Goal: Browse casually: Explore the website without a specific task or goal

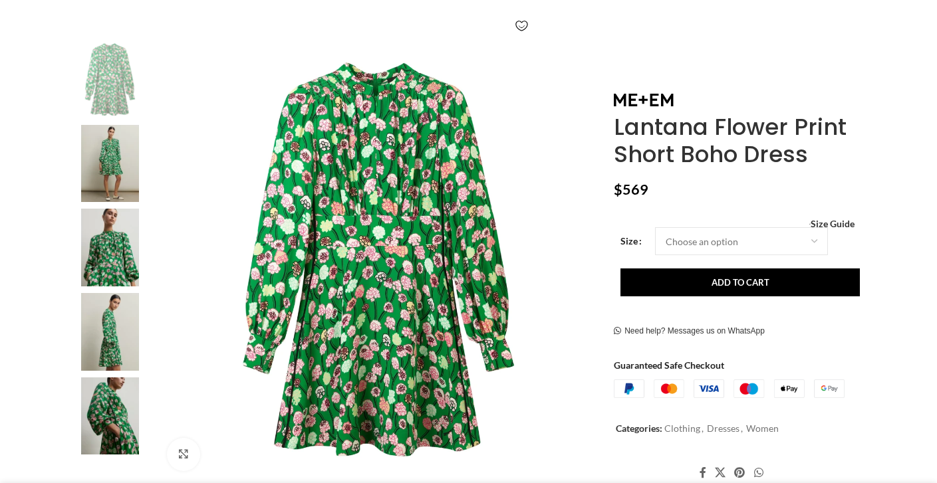
scroll to position [229, 0]
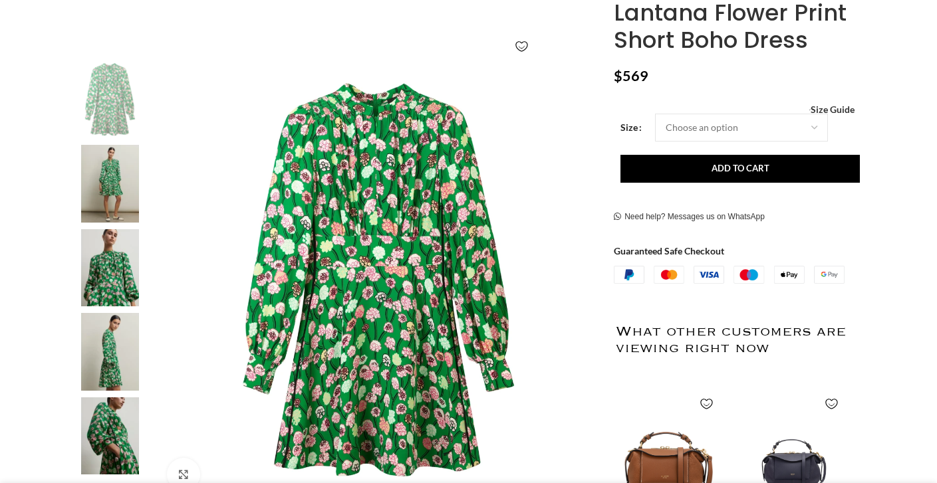
click at [117, 432] on img at bounding box center [109, 437] width 81 height 78
click at [106, 357] on img at bounding box center [109, 352] width 81 height 78
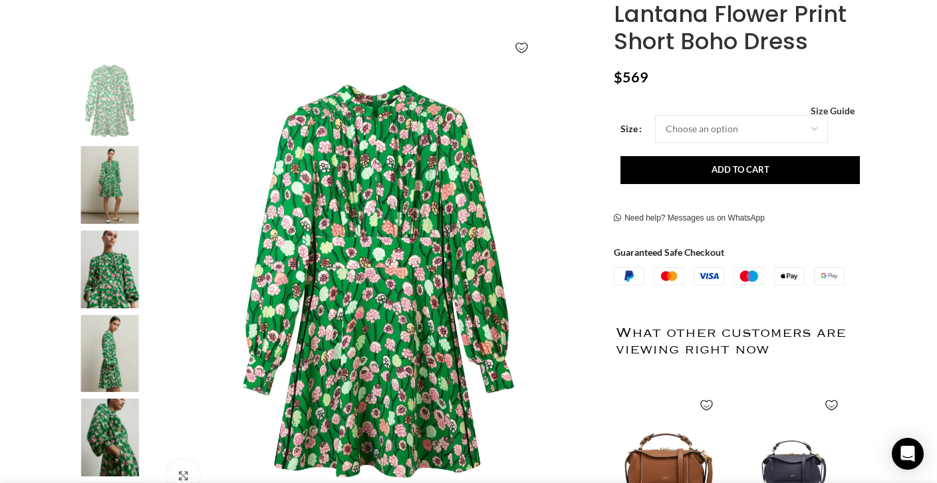
scroll to position [0, 140]
click at [106, 355] on img "4 / 6" at bounding box center [109, 354] width 81 height 78
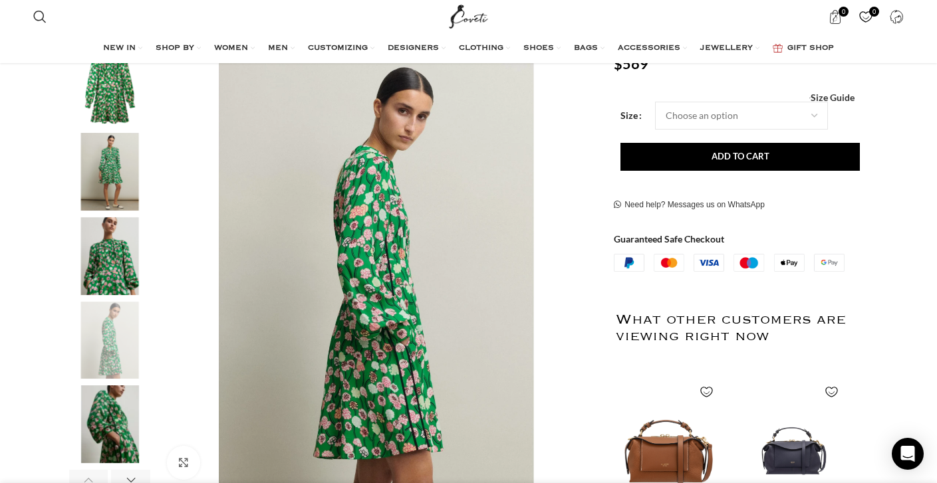
scroll to position [203, 0]
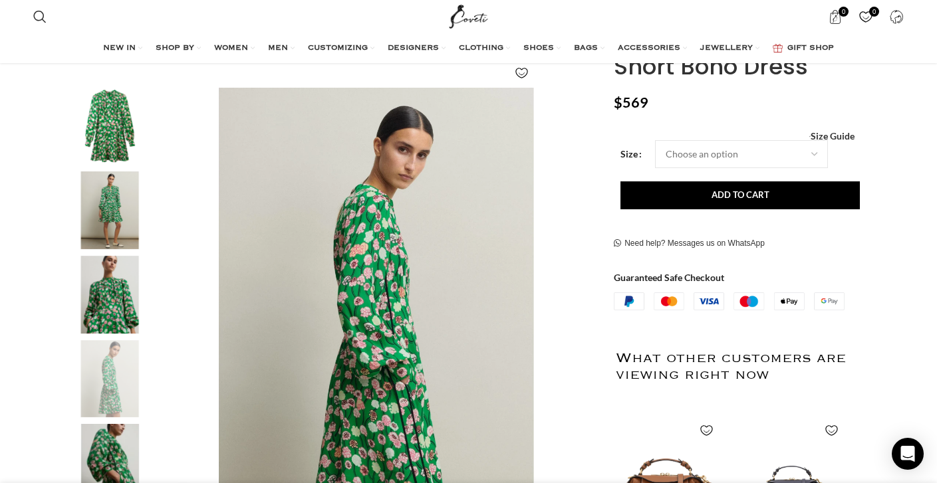
click at [114, 203] on img "2 / 6" at bounding box center [109, 211] width 81 height 78
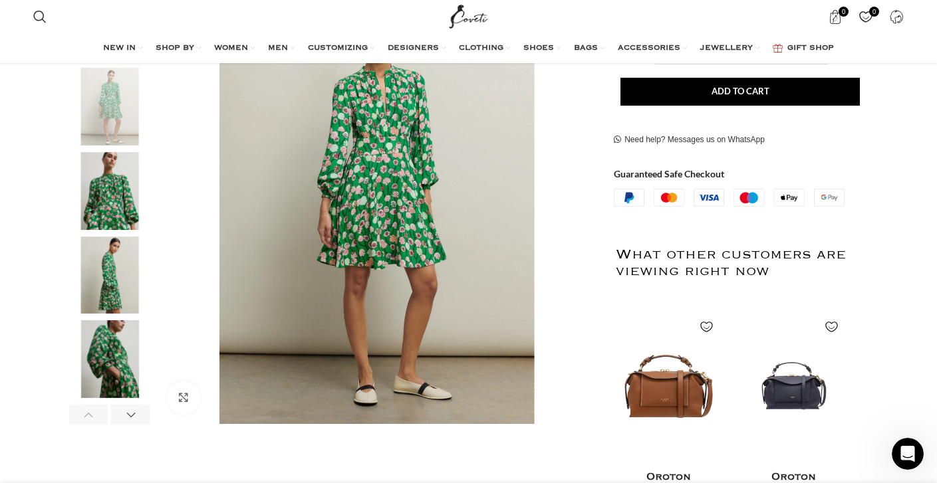
scroll to position [0, 280]
click at [130, 416] on div "Next slide" at bounding box center [130, 415] width 39 height 20
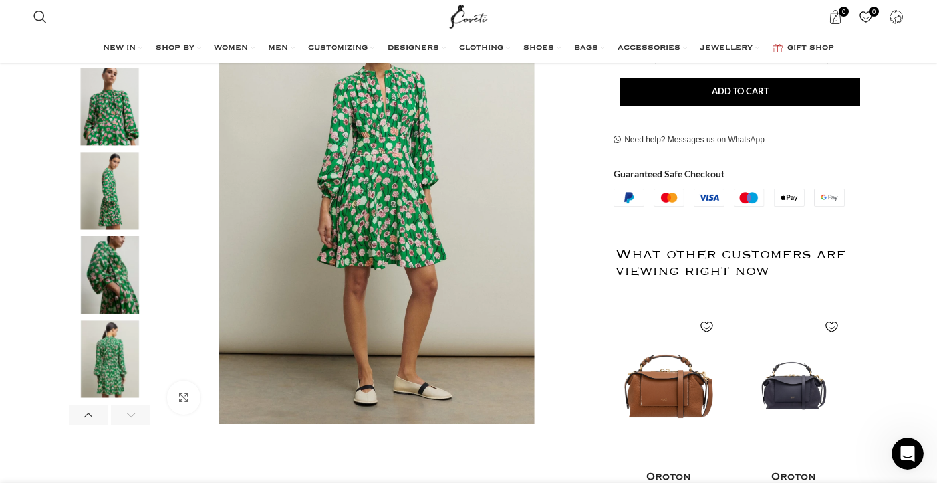
click at [125, 418] on div "Next slide" at bounding box center [130, 415] width 39 height 20
click at [110, 376] on img "6 / 6" at bounding box center [109, 359] width 81 height 78
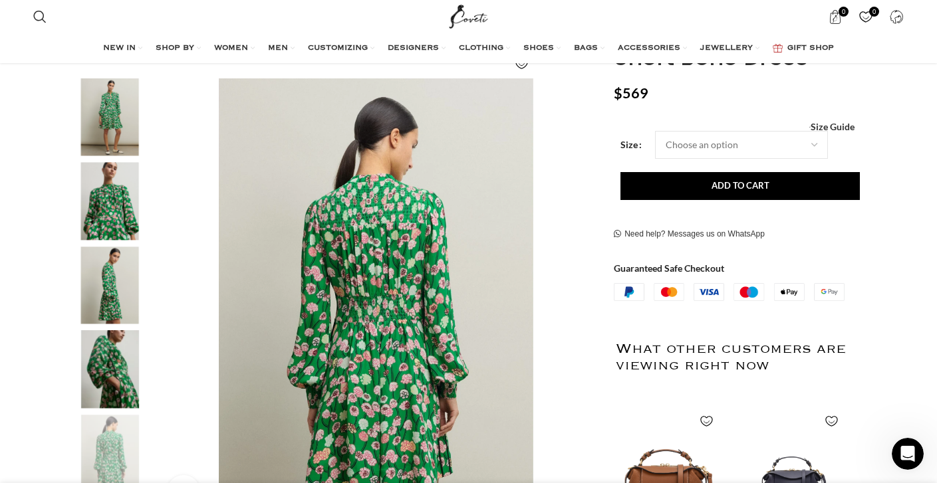
scroll to position [207, 0]
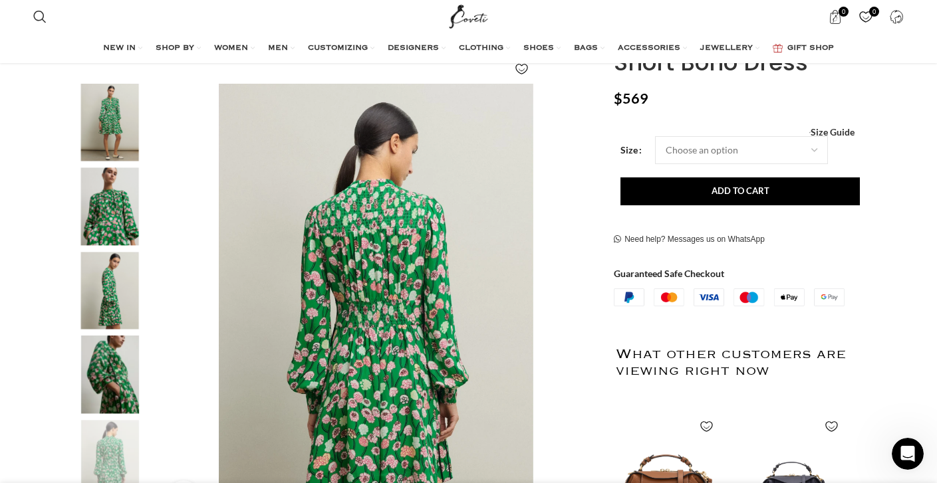
click at [112, 364] on img "5 / 6" at bounding box center [109, 375] width 81 height 78
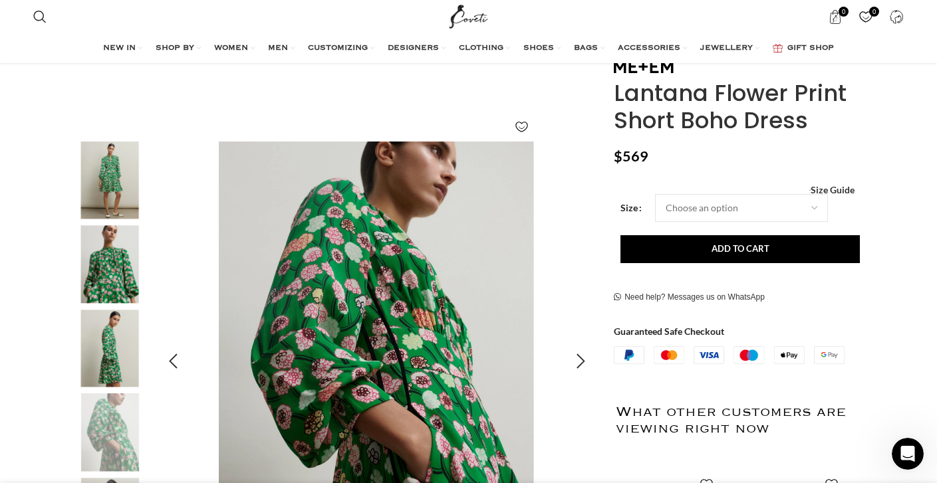
scroll to position [132, 0]
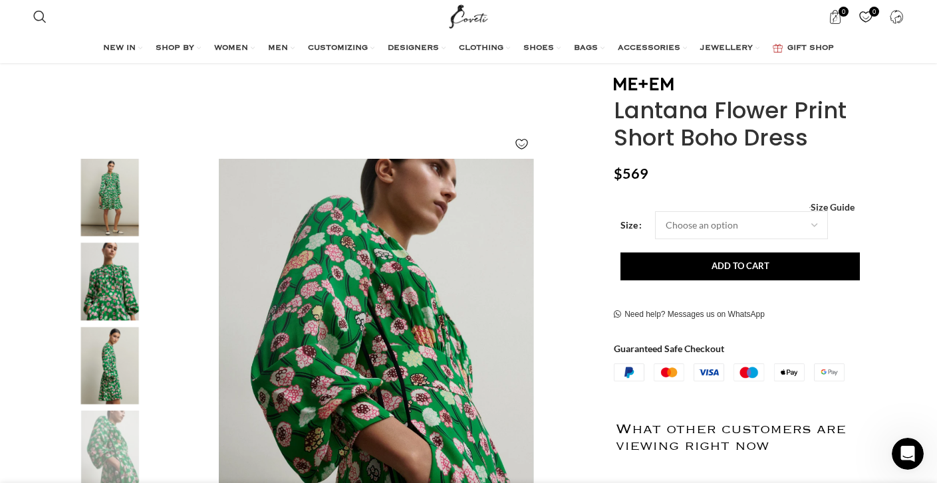
click at [108, 281] on img "3 / 6" at bounding box center [109, 282] width 81 height 78
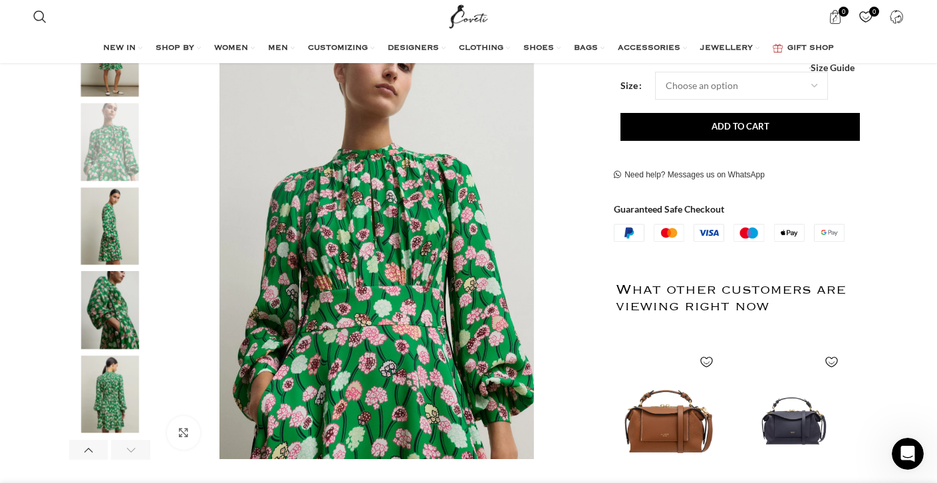
scroll to position [0, 560]
click at [107, 237] on img "4 / 6" at bounding box center [109, 226] width 81 height 78
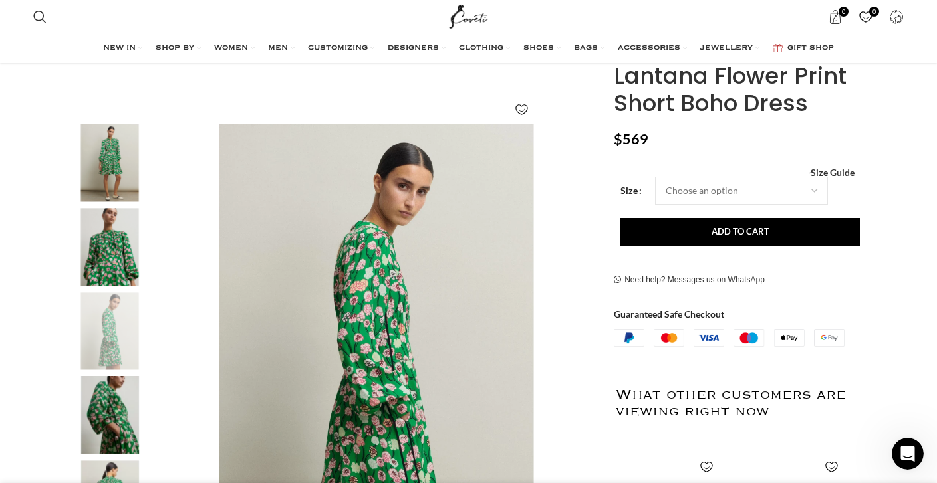
scroll to position [136, 0]
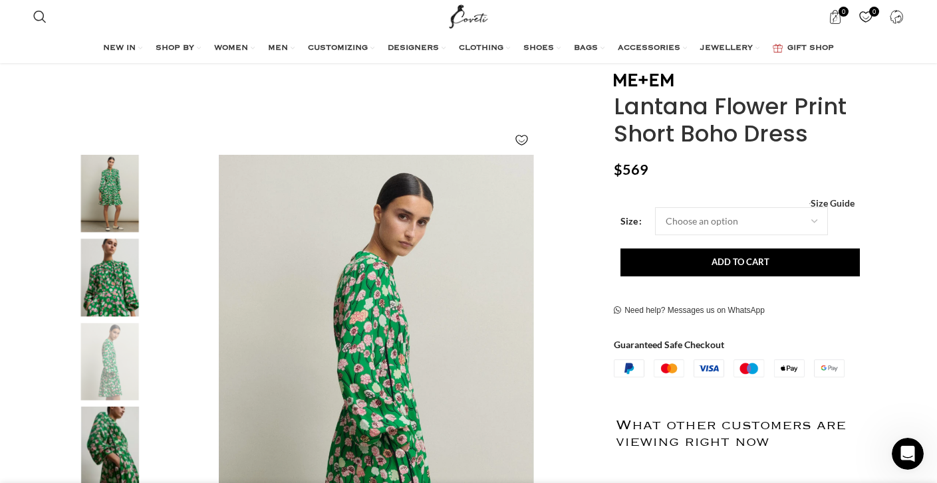
click at [106, 195] on img "2 / 6" at bounding box center [109, 194] width 81 height 78
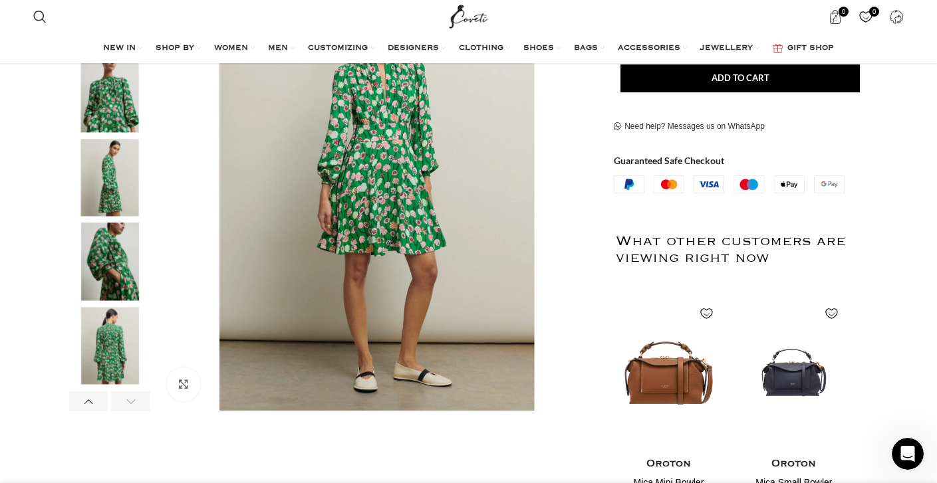
scroll to position [0, 699]
click at [183, 386] on link "Click to enlarge" at bounding box center [221, 384] width 108 height 33
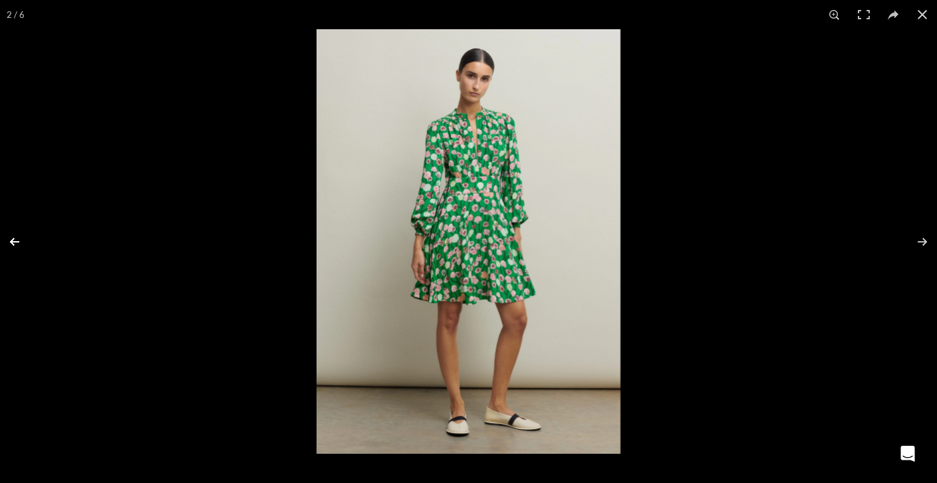
click at [14, 240] on button at bounding box center [23, 242] width 47 height 66
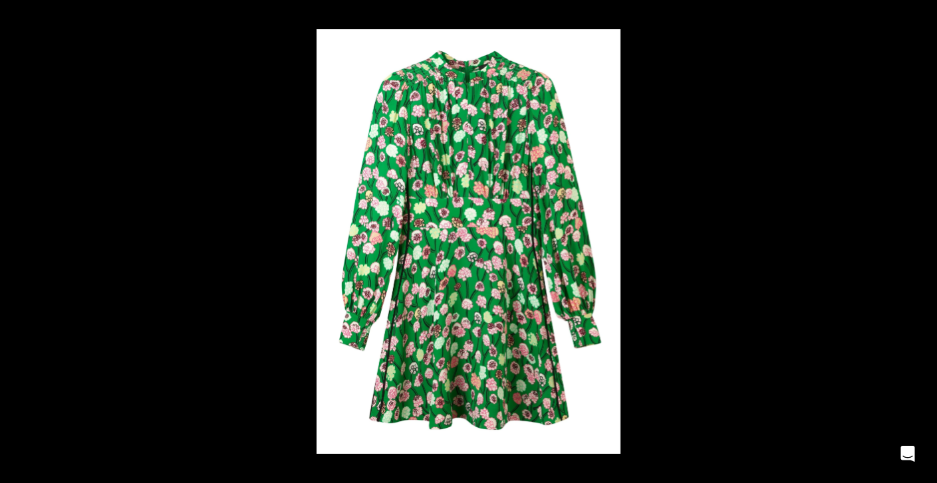
scroll to position [0, 1819]
